Goal: Browse casually: Explore the website without a specific task or goal

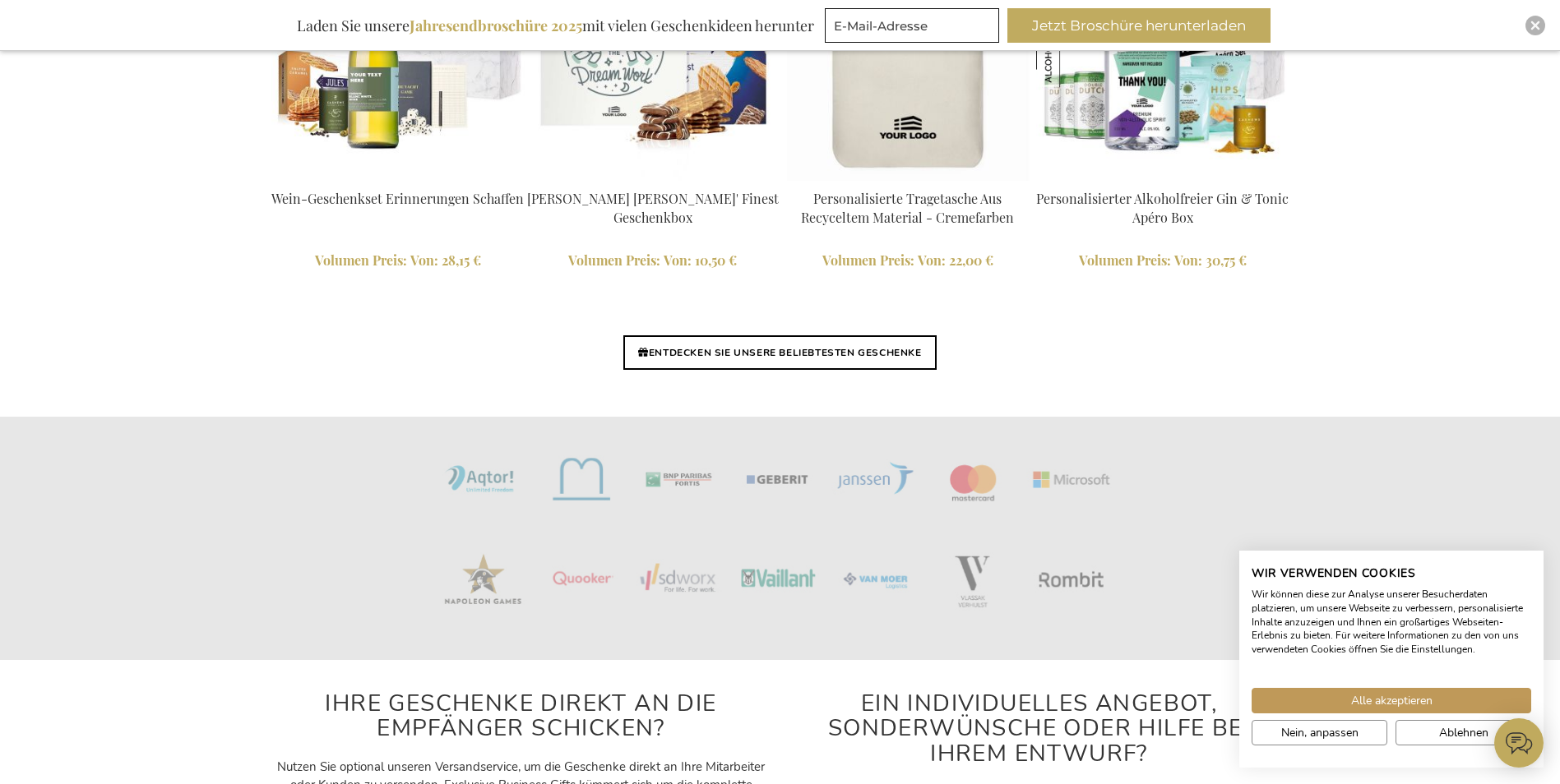
scroll to position [3995, 0]
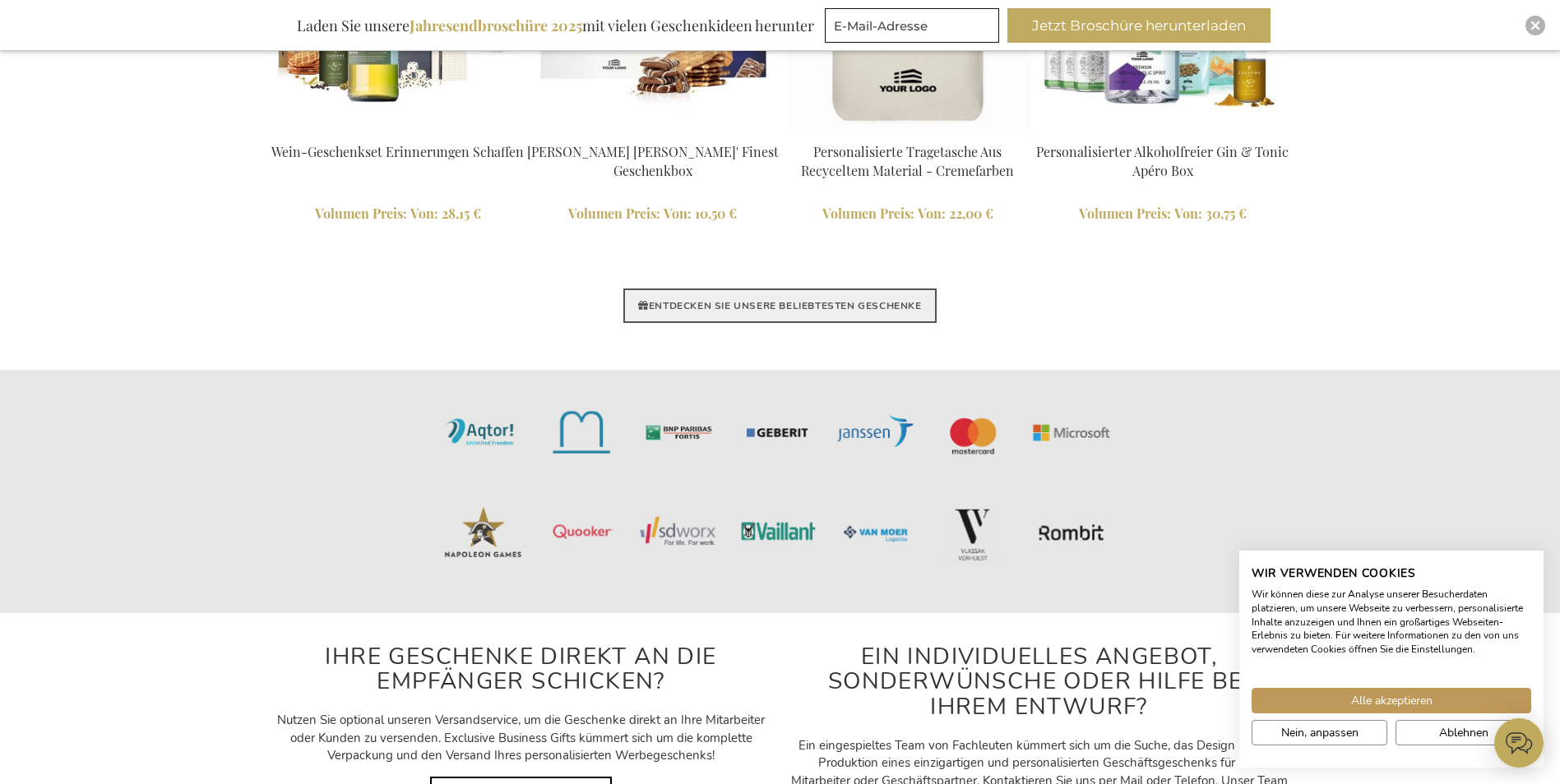
click at [752, 310] on link "ENTDECKEN SIE UNSERE BELIEBTESTEN GESCHENKE" at bounding box center [779, 305] width 312 height 34
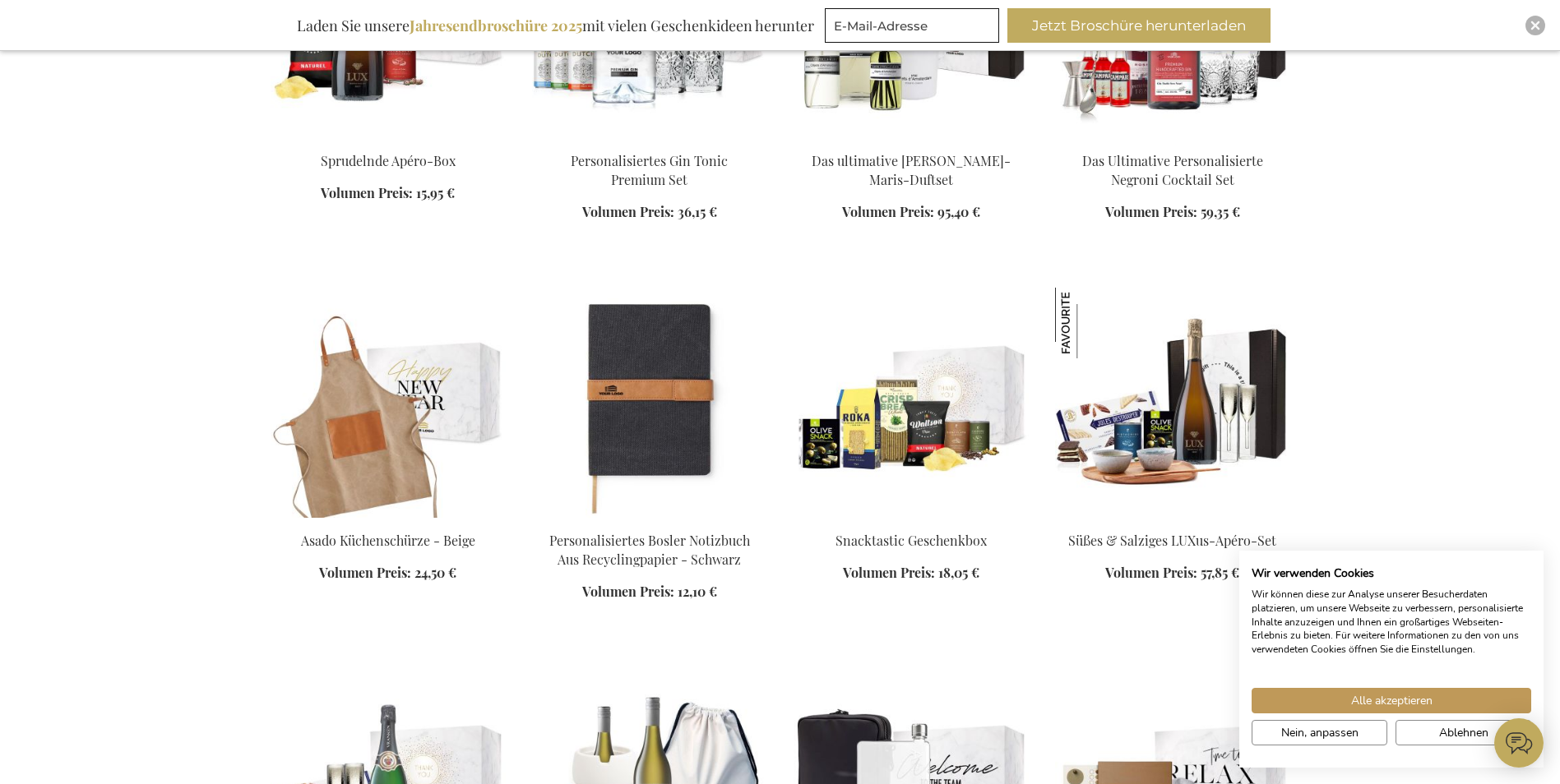
scroll to position [821, 0]
